Goal: Download file/media

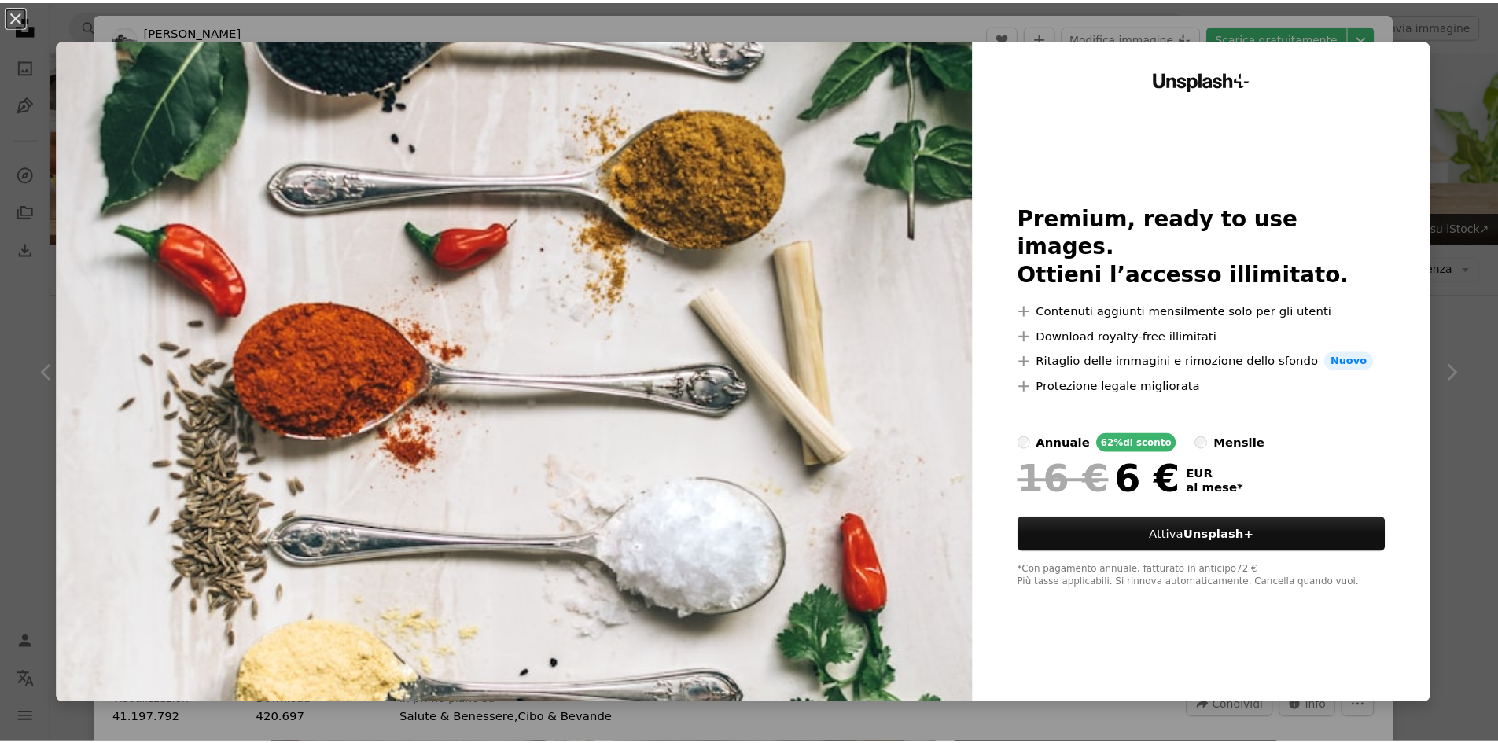
scroll to position [1259, 0]
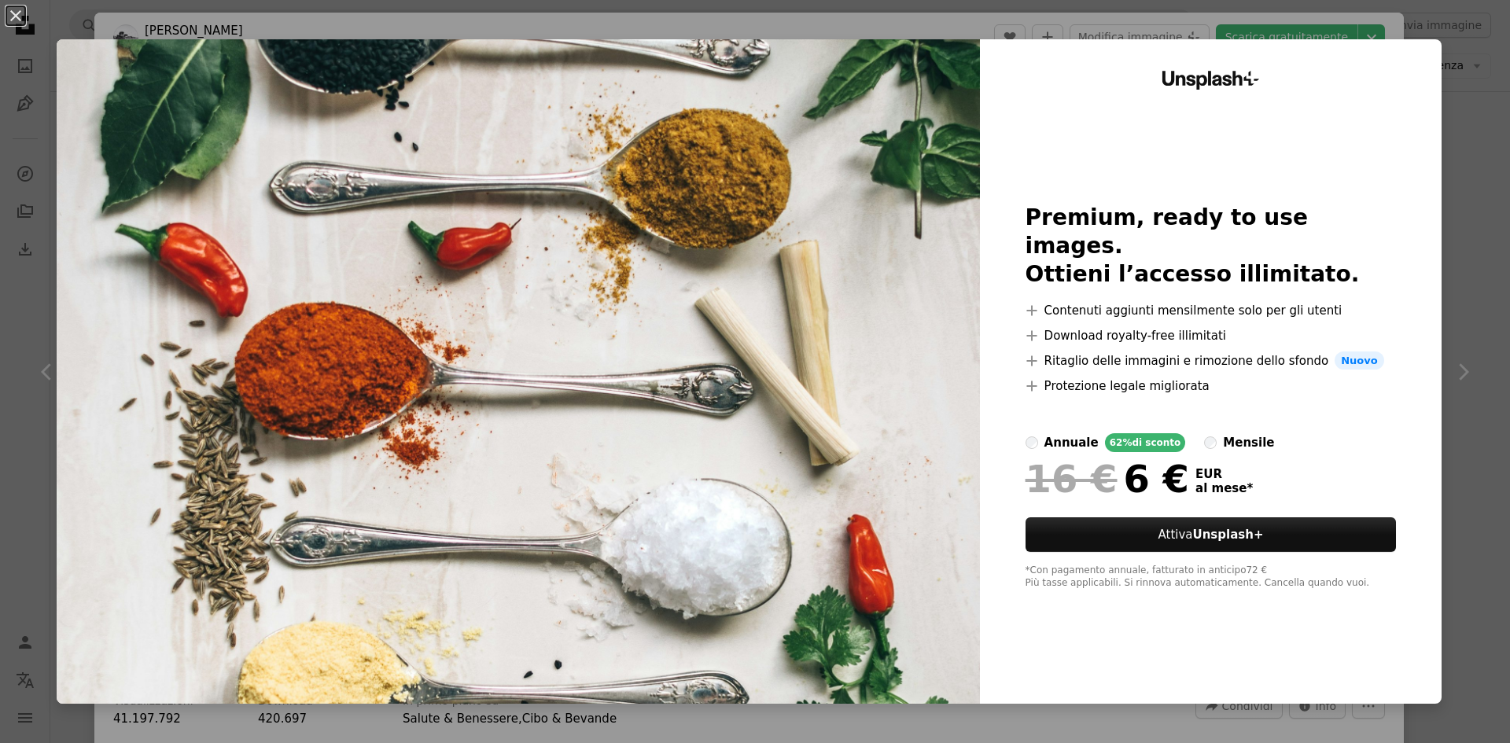
click at [1462, 204] on div "An X shape Unsplash+ Premium, ready to use images. Ottieni l’accesso illimitato…" at bounding box center [755, 371] width 1510 height 743
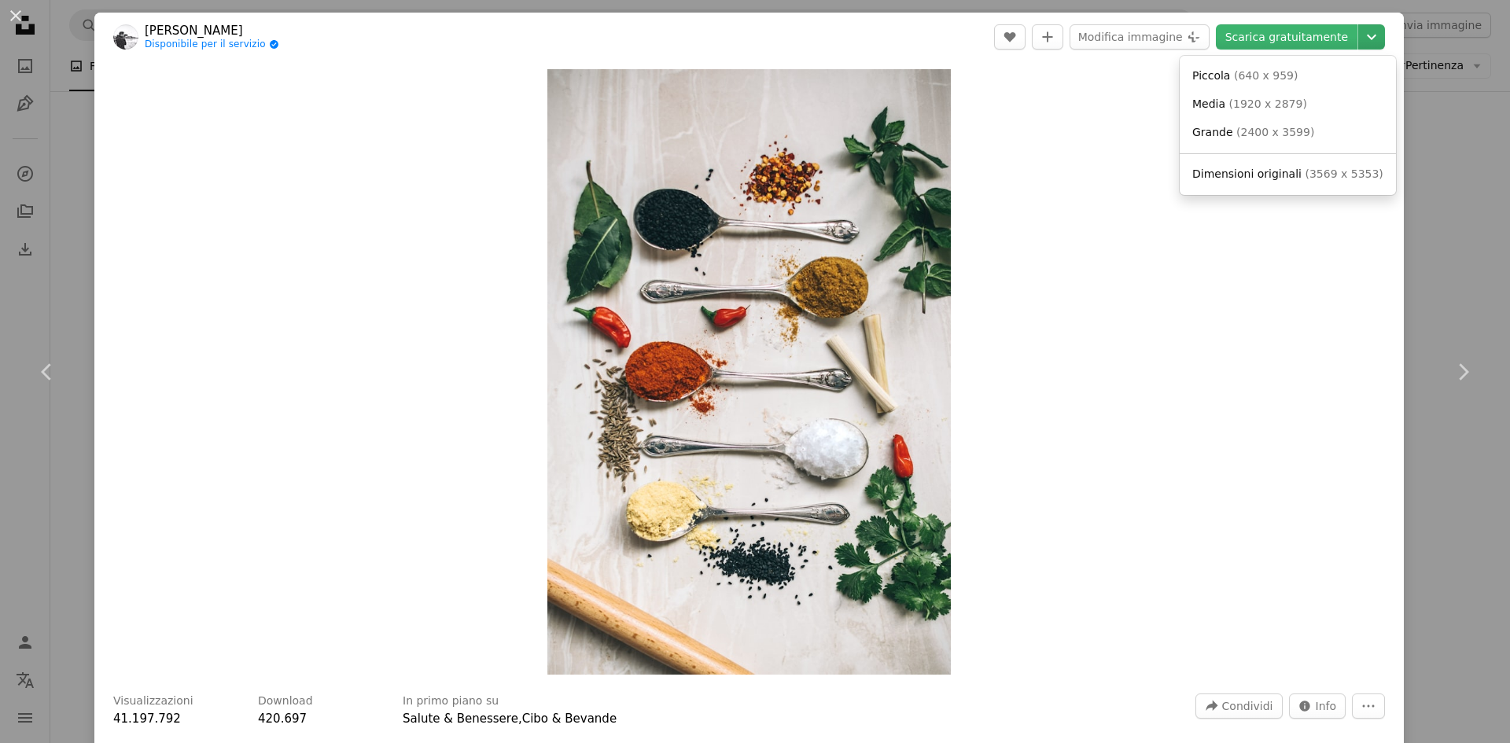
click at [1367, 37] on icon "Scegli le dimensioni del download" at bounding box center [1371, 38] width 9 height 6
click at [1251, 77] on span "( 640 x 959 )" at bounding box center [1266, 75] width 65 height 13
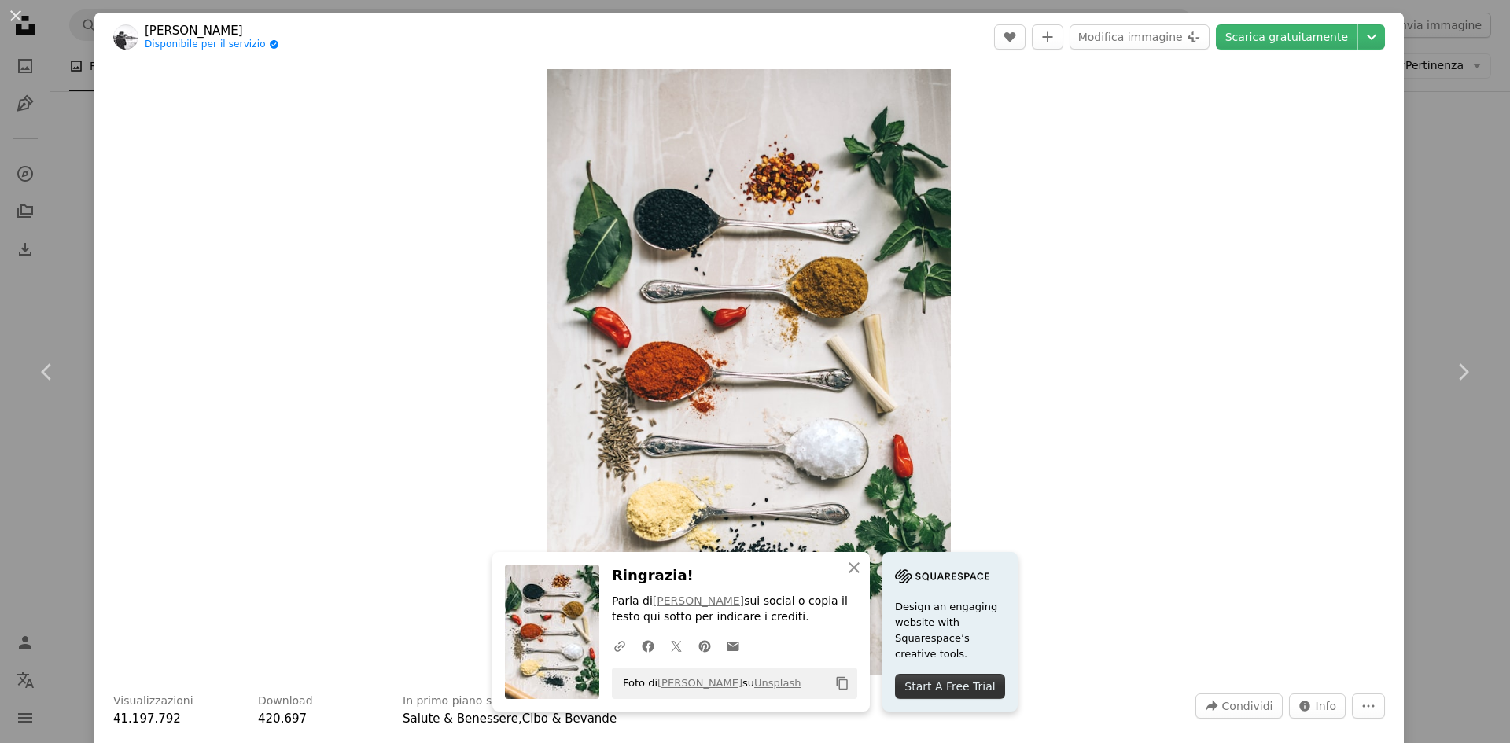
click at [1442, 194] on div "An X shape Chevron left Chevron right An X shape Chiudi Ringrazia! Parla di [PE…" at bounding box center [755, 371] width 1510 height 743
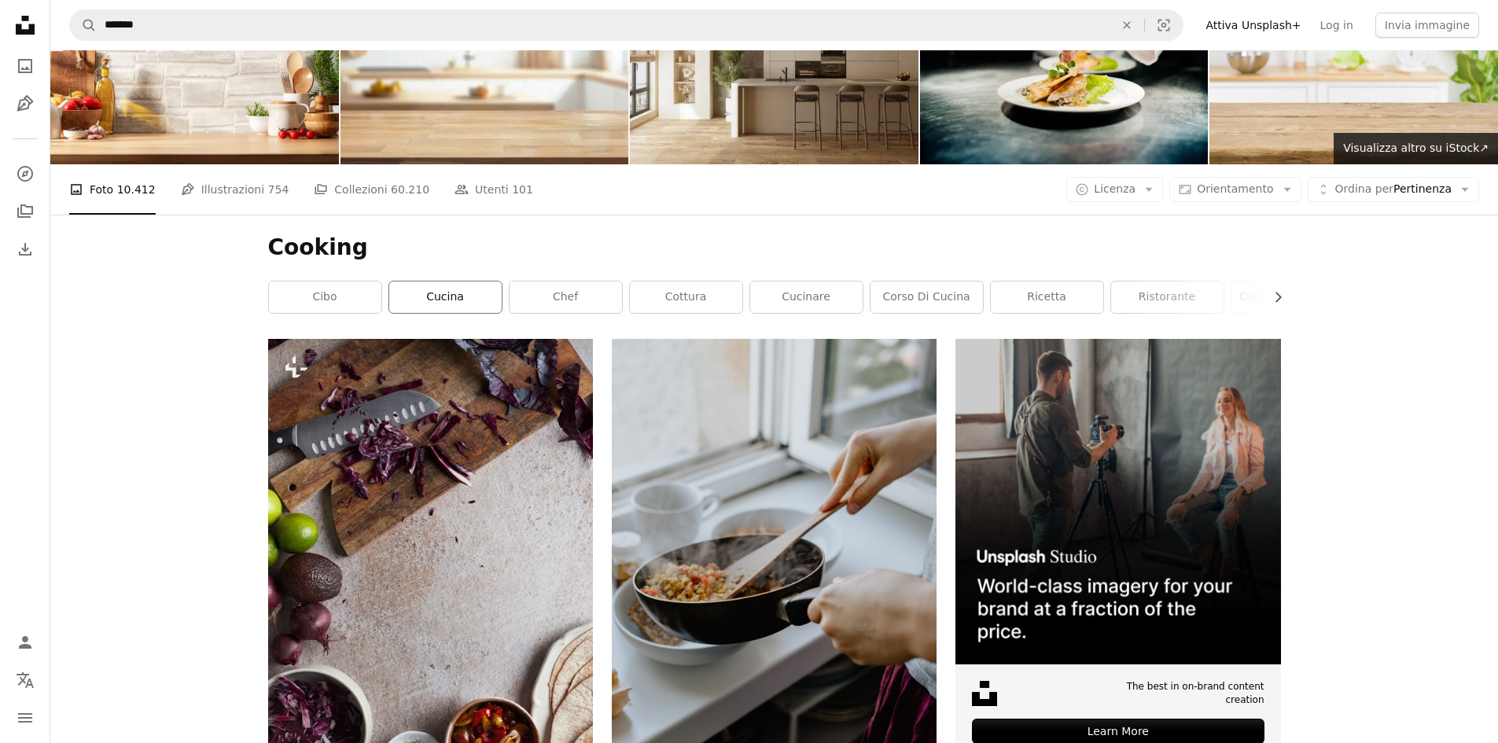
scroll to position [236, 0]
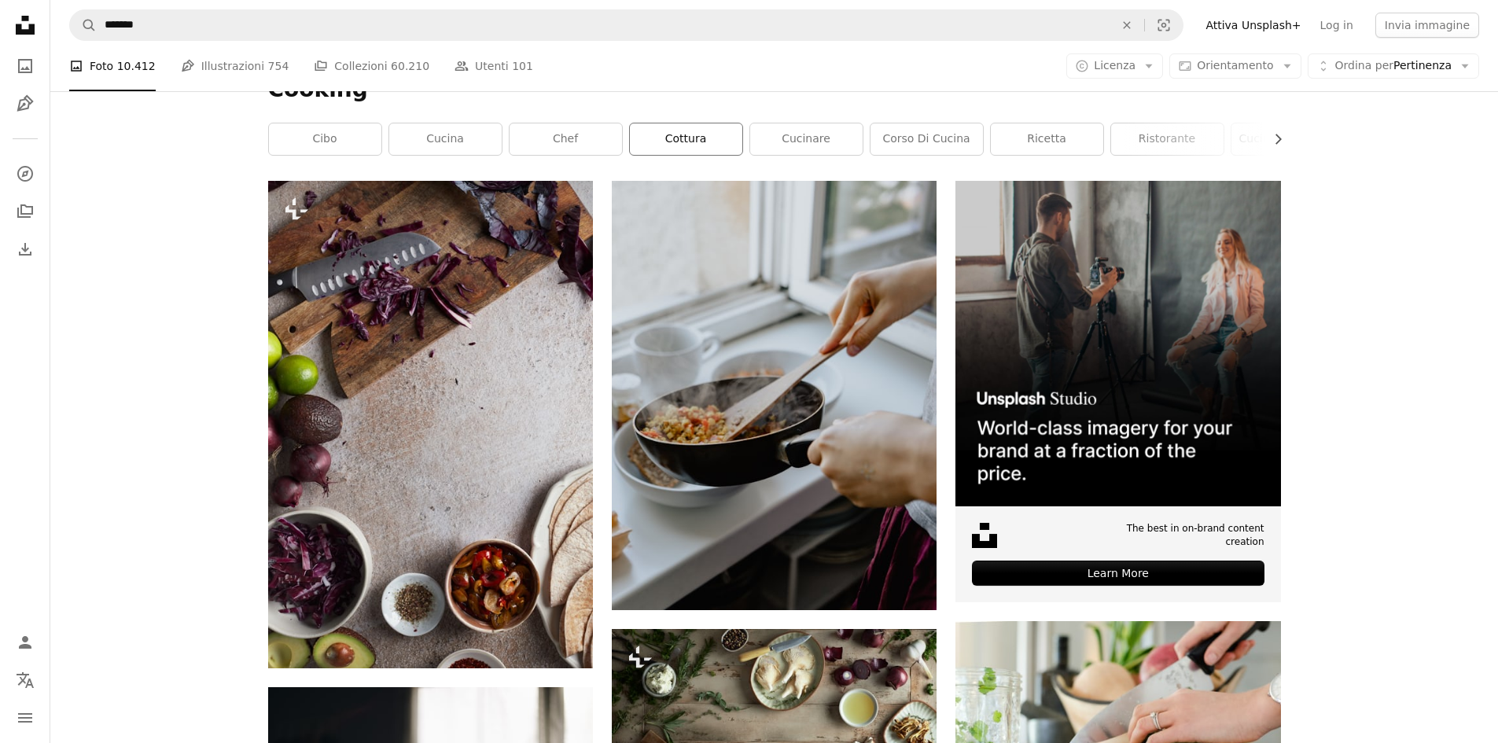
click at [707, 138] on link "cottura" at bounding box center [686, 138] width 112 height 31
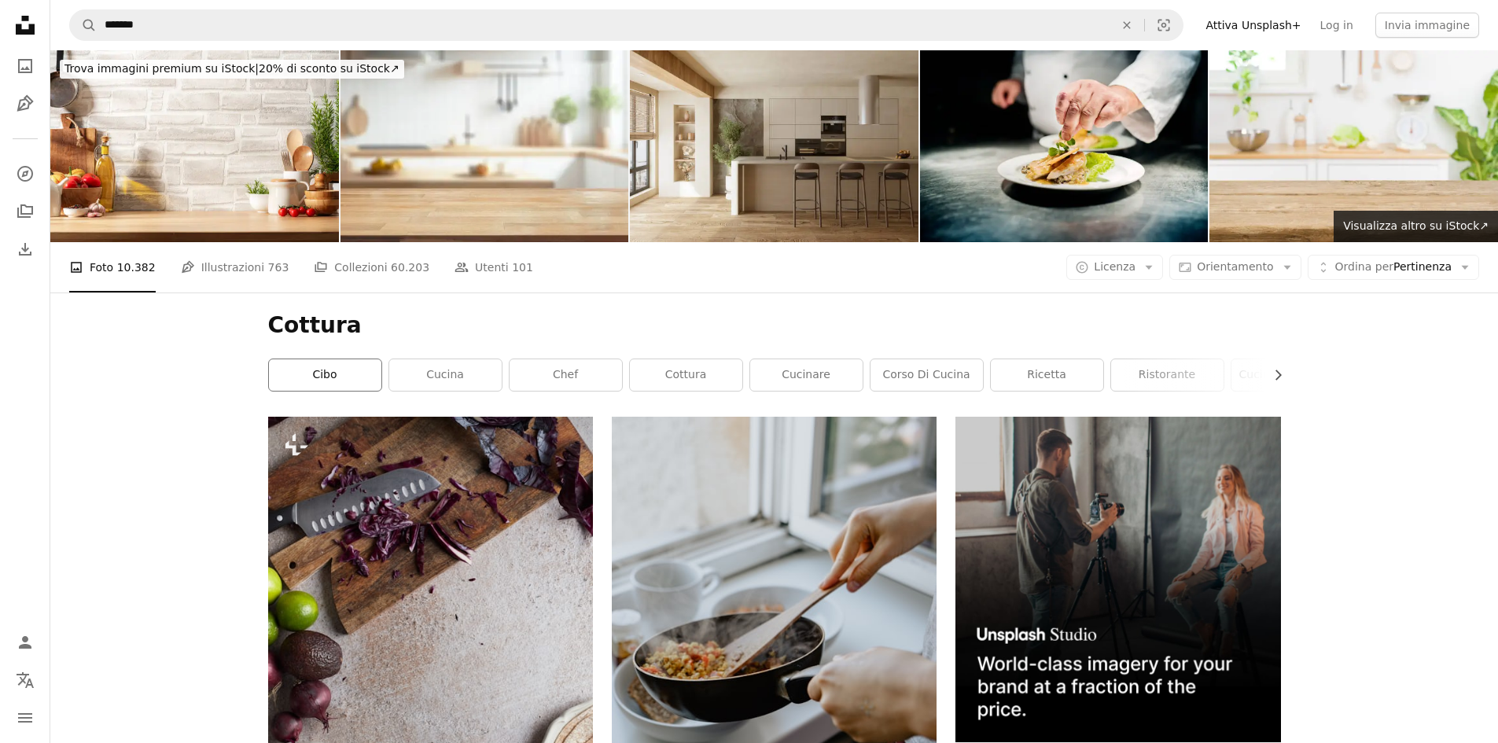
click at [332, 385] on link "cibo" at bounding box center [325, 374] width 112 height 31
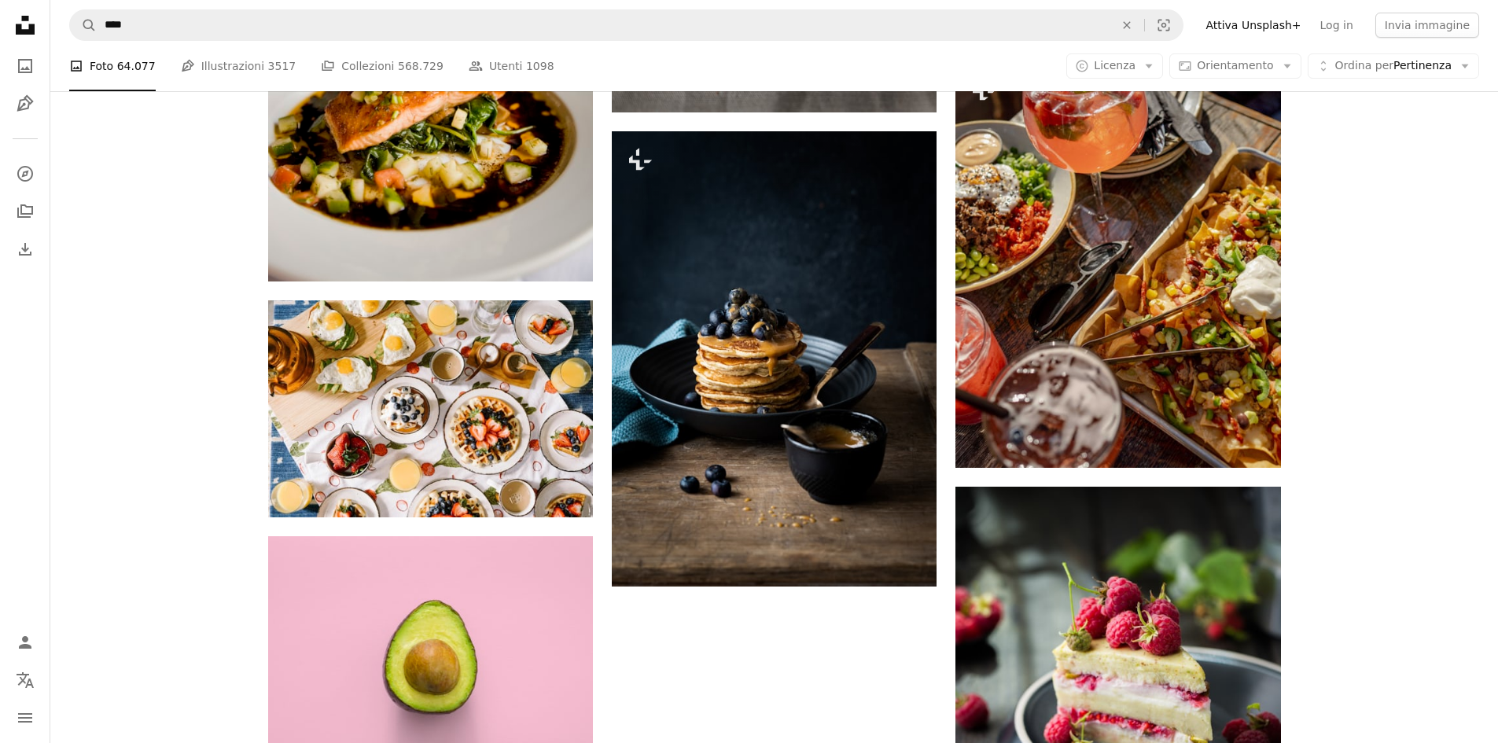
scroll to position [1885, 0]
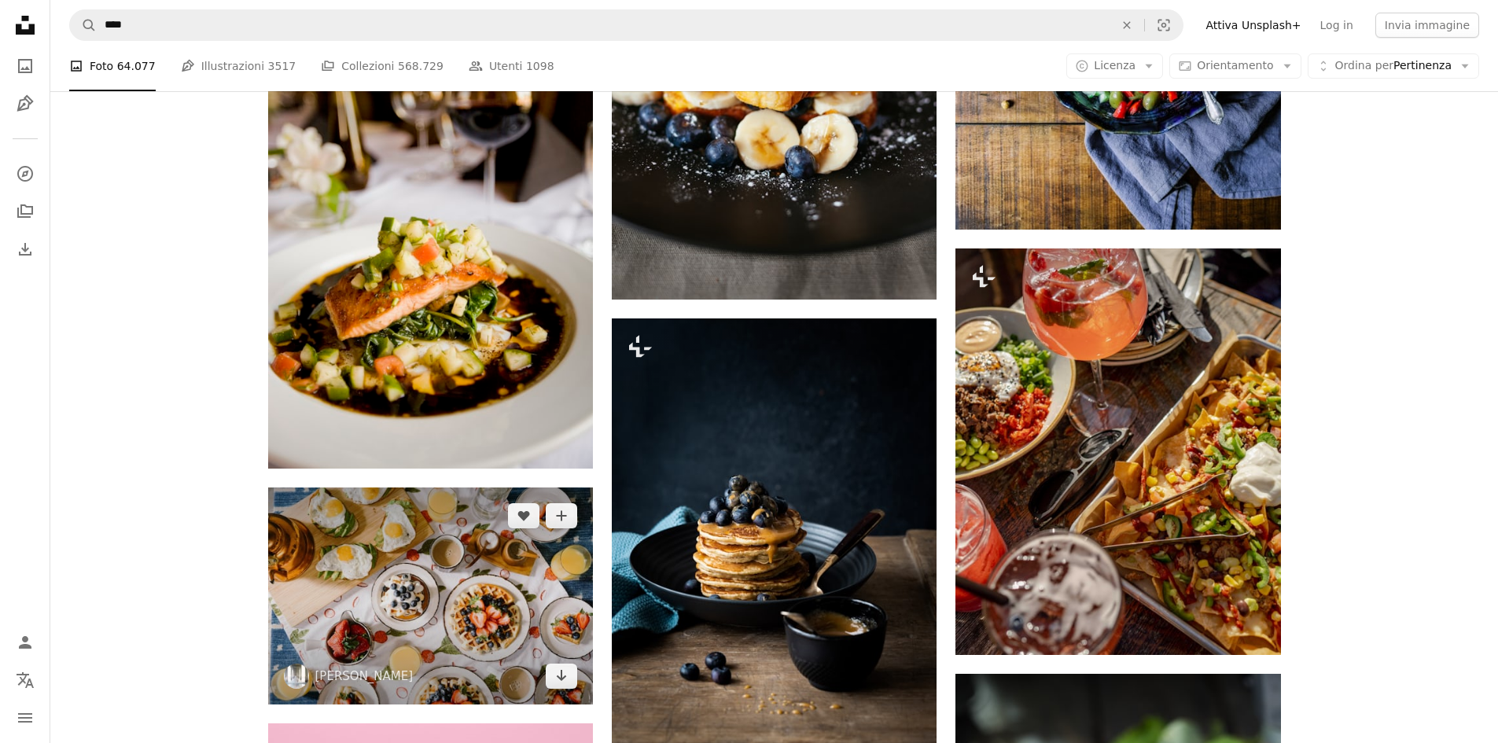
click at [415, 630] on img at bounding box center [430, 596] width 325 height 216
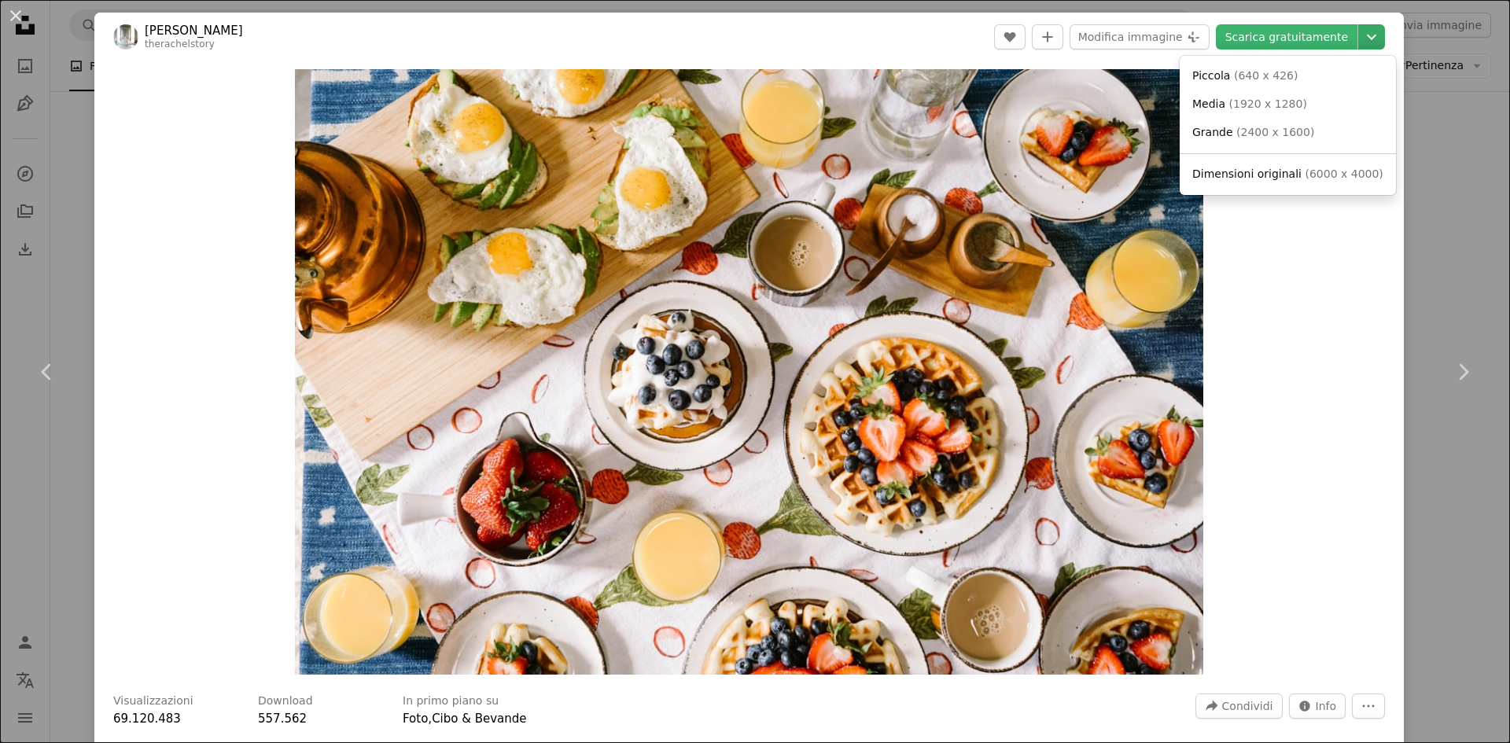
click at [1363, 31] on icon "Chevron down" at bounding box center [1371, 37] width 25 height 19
click at [1274, 77] on span "( 640 x 426 )" at bounding box center [1266, 75] width 65 height 13
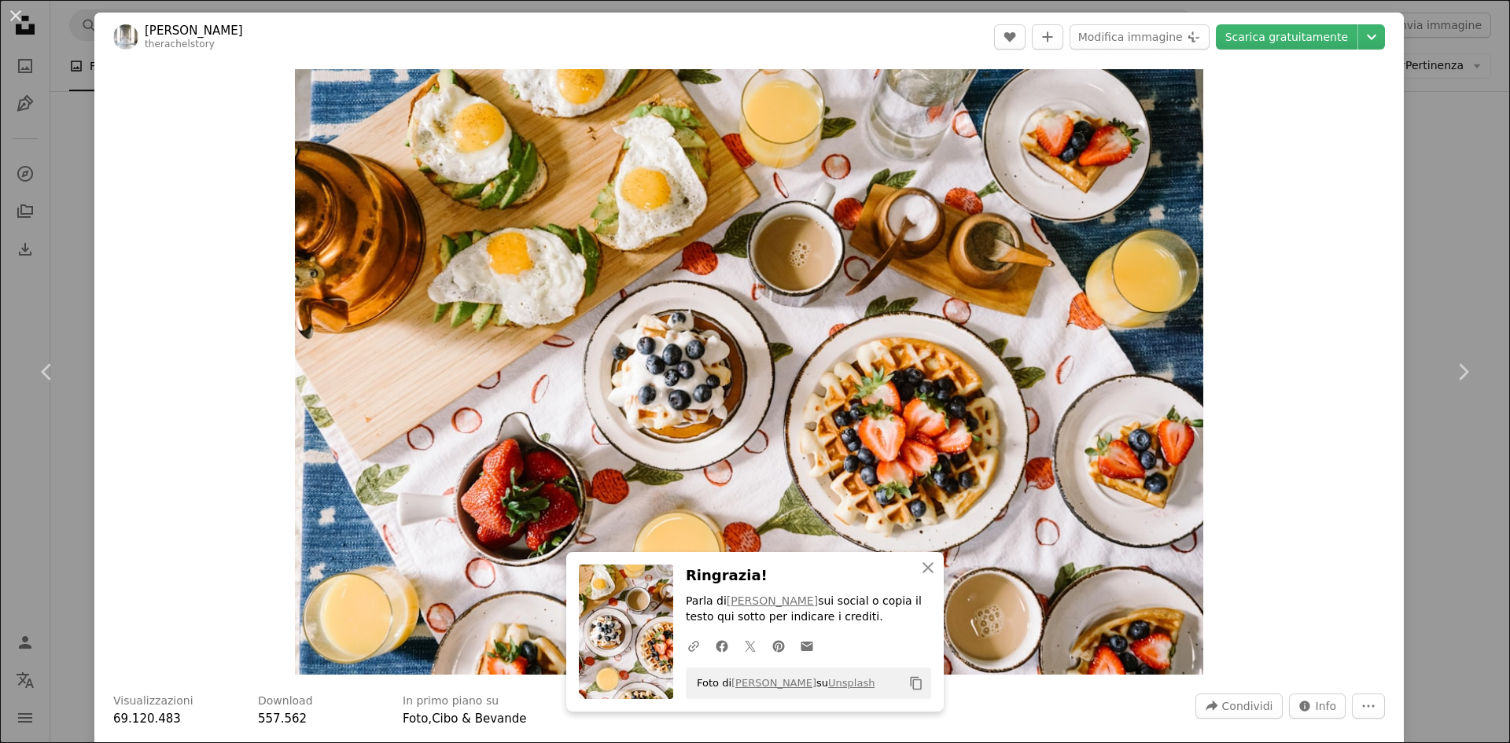
click at [1457, 199] on div "An X shape Chevron left Chevron right An X shape Chiudi Ringrazia! Parla di [PE…" at bounding box center [755, 371] width 1510 height 743
